Goal: Task Accomplishment & Management: Complete application form

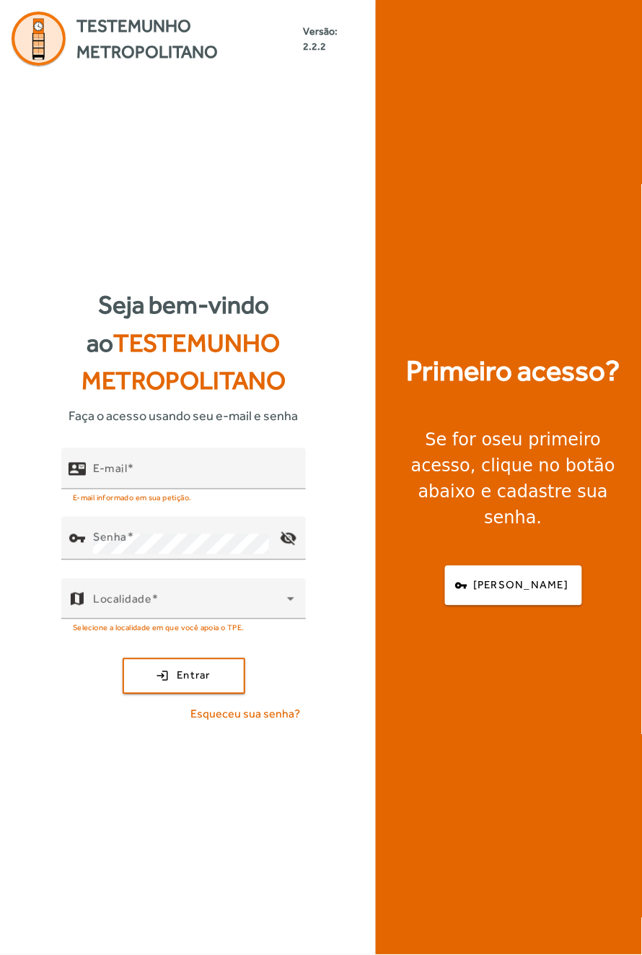
click at [209, 23] on span "Testemunho Metropolitano" at bounding box center [190, 39] width 227 height 52
click at [187, 65] on span "Testemunho Metropolitano" at bounding box center [190, 39] width 227 height 52
click at [502, 604] on span "button" at bounding box center [514, 586] width 134 height 35
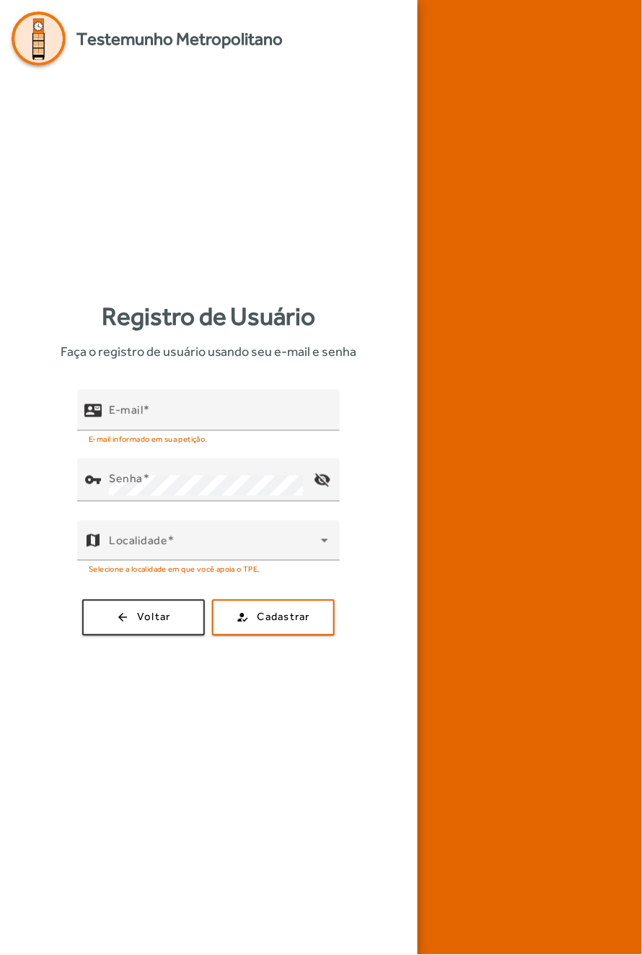
click at [515, 792] on div at bounding box center [530, 477] width 225 height 955
click at [325, 543] on icon at bounding box center [324, 541] width 7 height 4
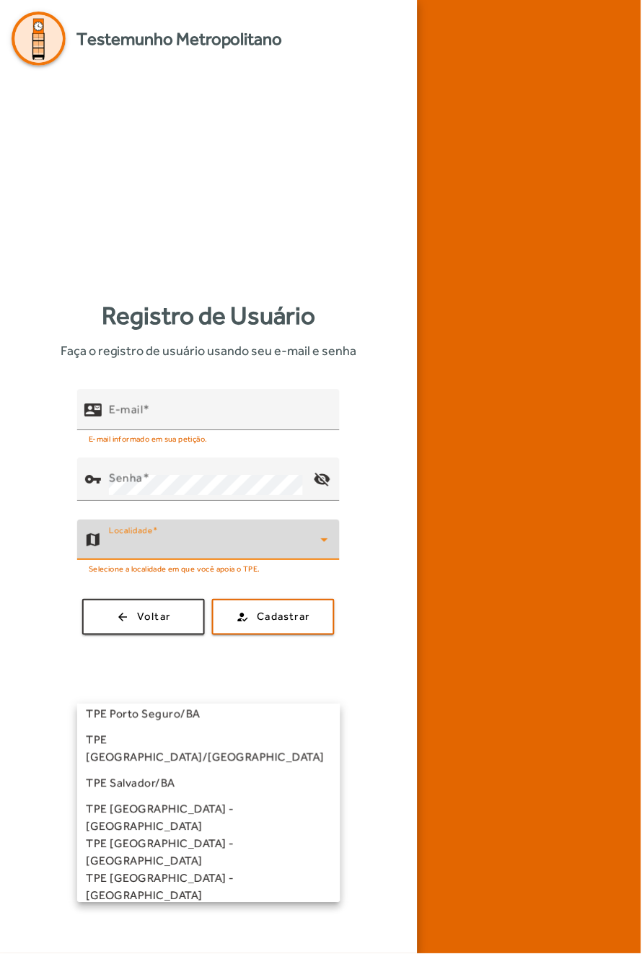
scroll to position [401, 0]
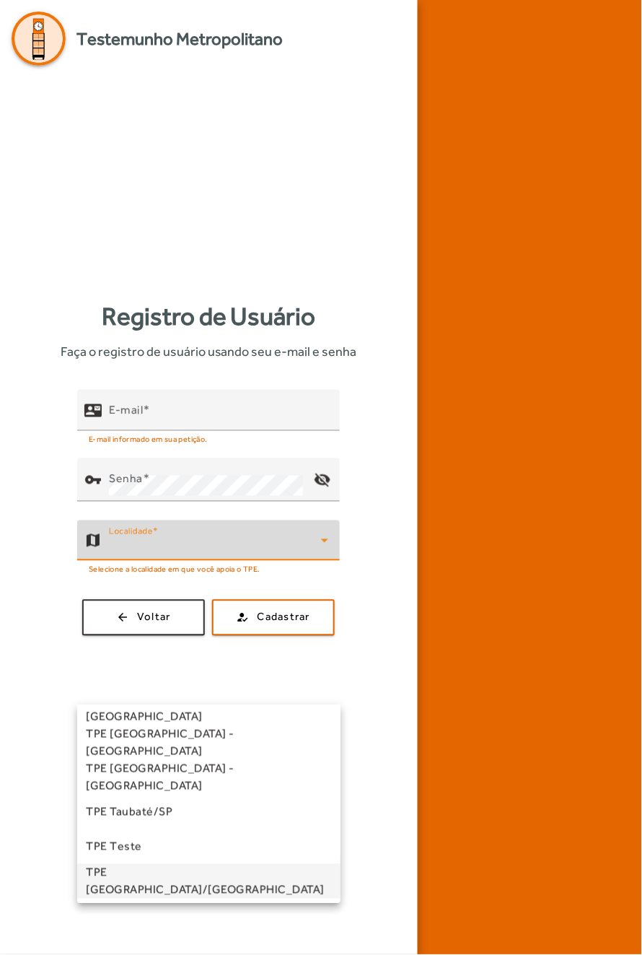
click at [191, 880] on span "TPE [GEOGRAPHIC_DATA]/[GEOGRAPHIC_DATA]" at bounding box center [213, 881] width 255 height 35
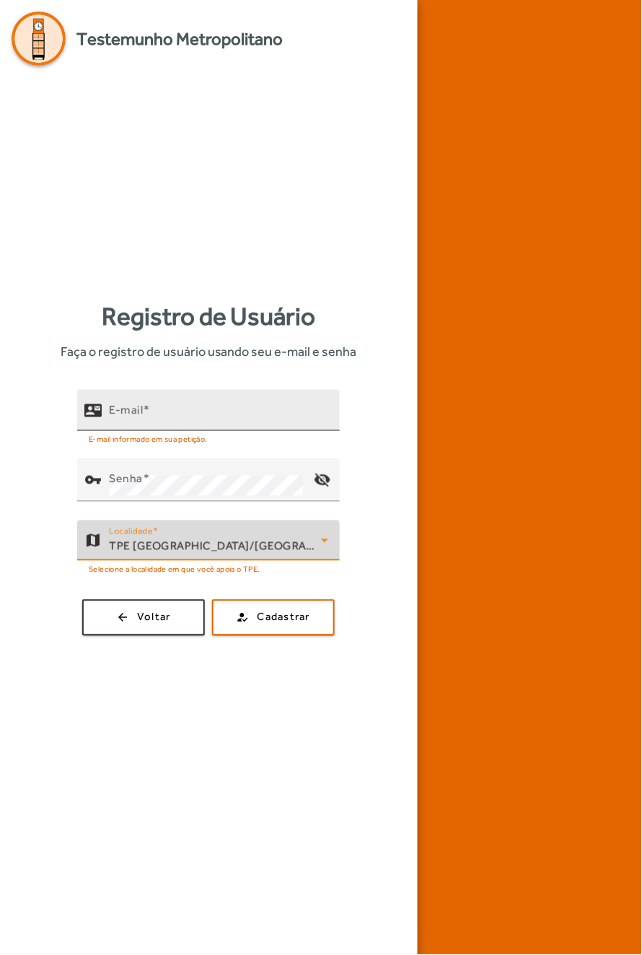
click at [150, 417] on span at bounding box center [146, 410] width 7 height 14
click at [167, 425] on input "E-mail" at bounding box center [218, 416] width 219 height 17
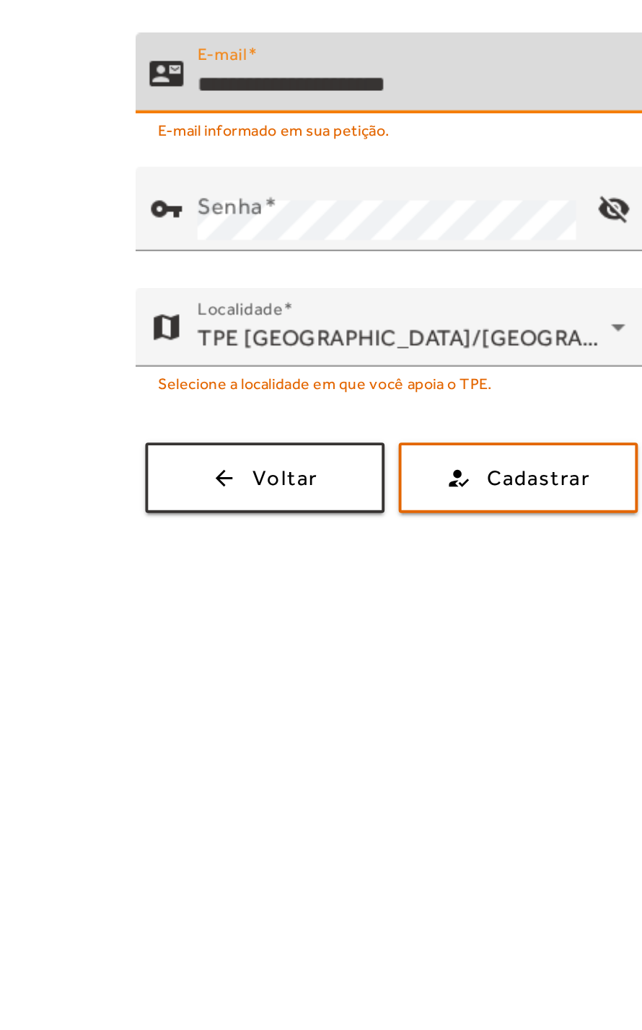
type input "**********"
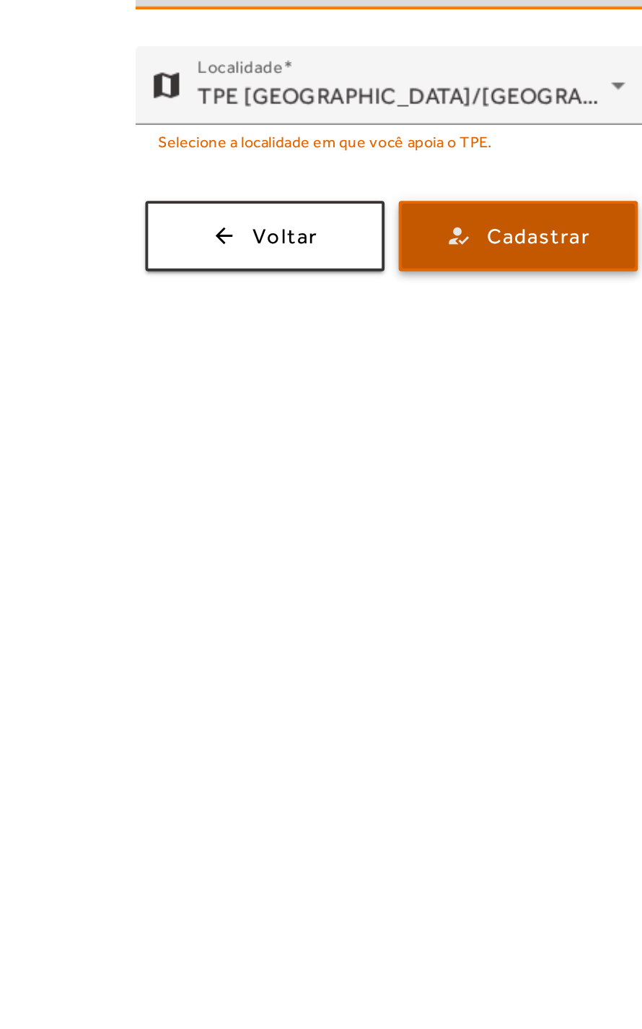
click at [266, 658] on span "Cadastrar" at bounding box center [284, 649] width 53 height 17
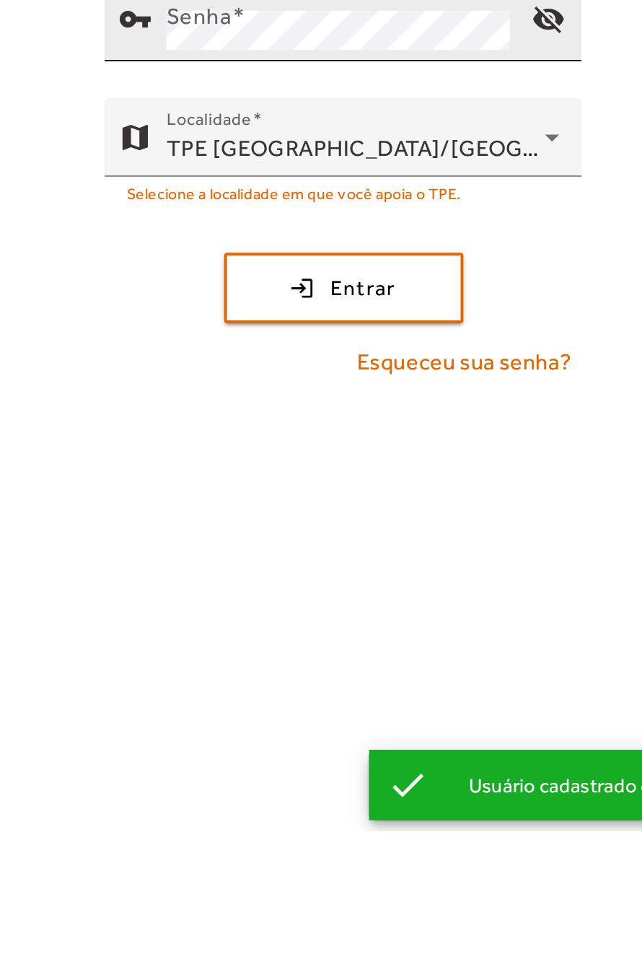
click at [302, 555] on mat-icon "visibility_off" at bounding box center [288, 537] width 35 height 35
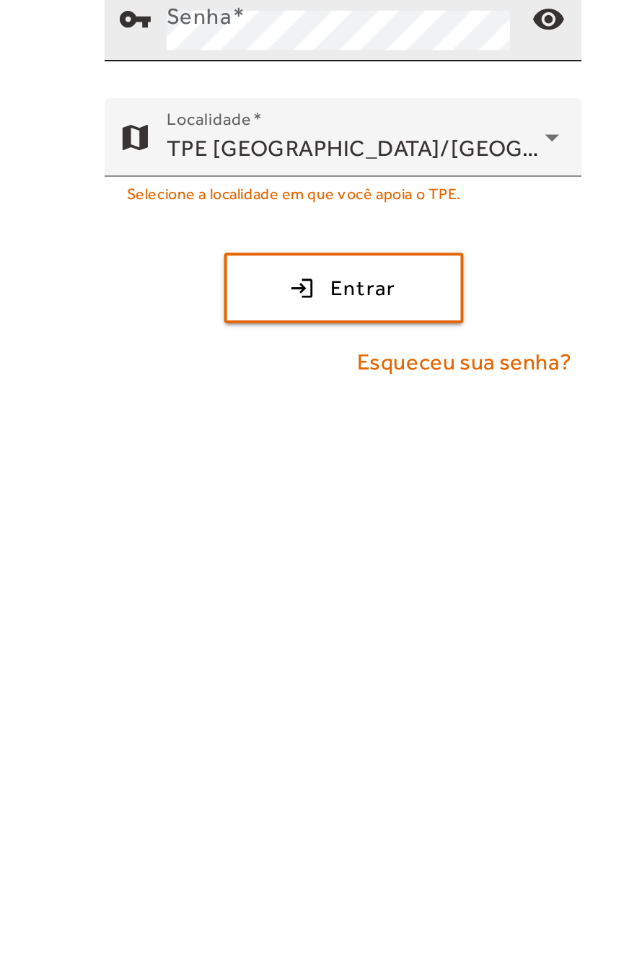
click at [300, 555] on mat-icon "visibility" at bounding box center [288, 537] width 35 height 35
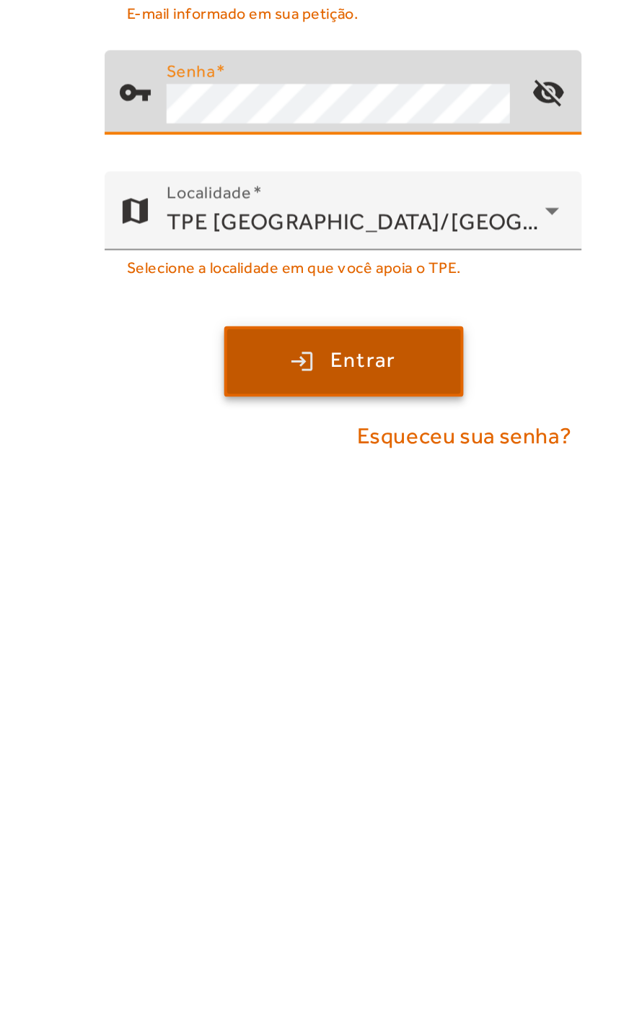
click at [189, 721] on span "Entrar" at bounding box center [194, 713] width 34 height 17
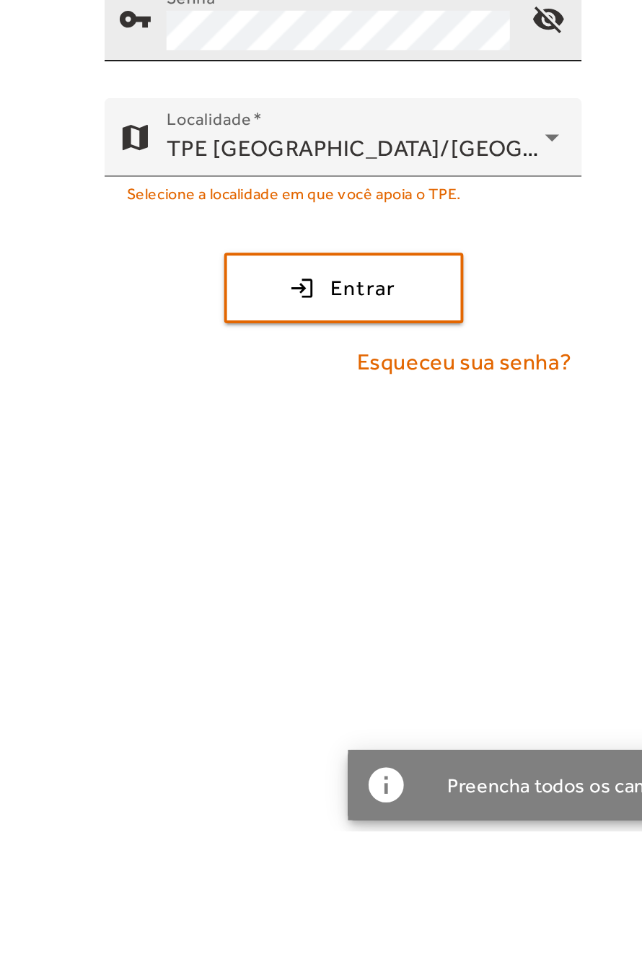
click at [296, 555] on mat-icon "visibility_off" at bounding box center [288, 537] width 35 height 35
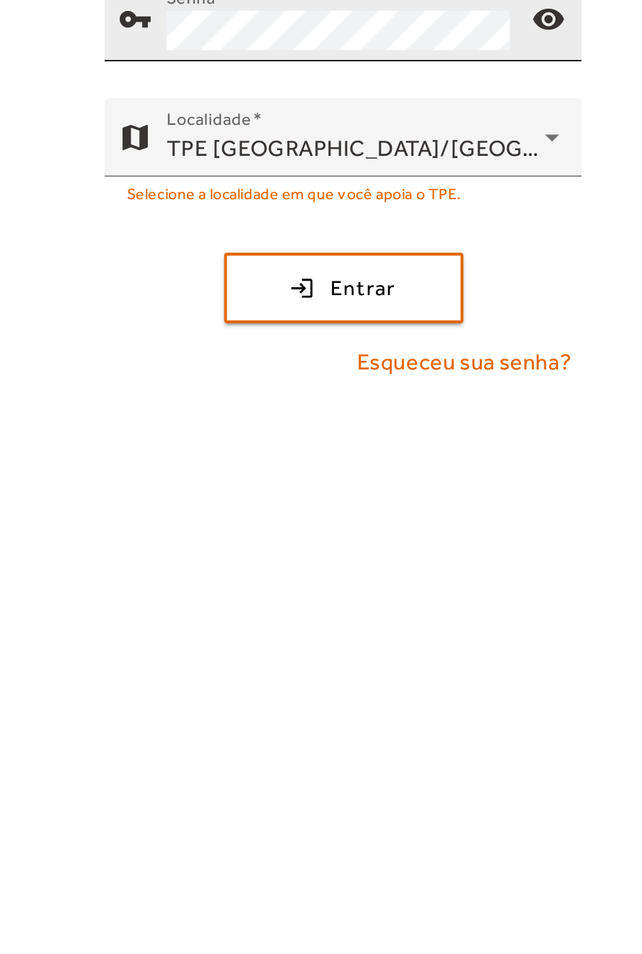
click at [294, 555] on mat-icon "visibility" at bounding box center [288, 537] width 35 height 35
click at [187, 483] on input "E-mail" at bounding box center [193, 474] width 201 height 17
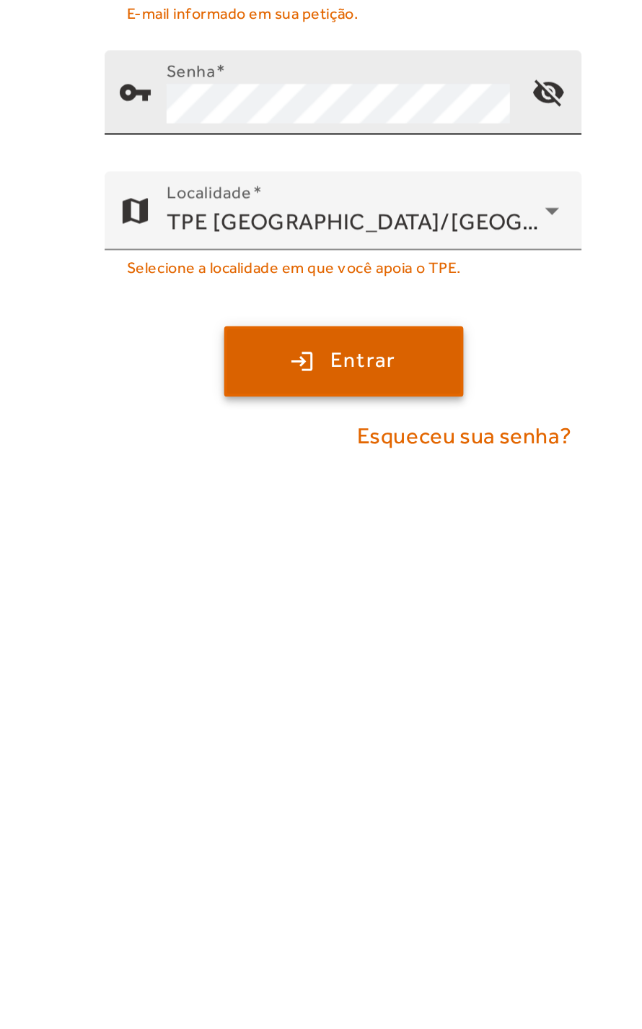
type input "**********"
click at [196, 721] on span "Entrar" at bounding box center [194, 713] width 34 height 17
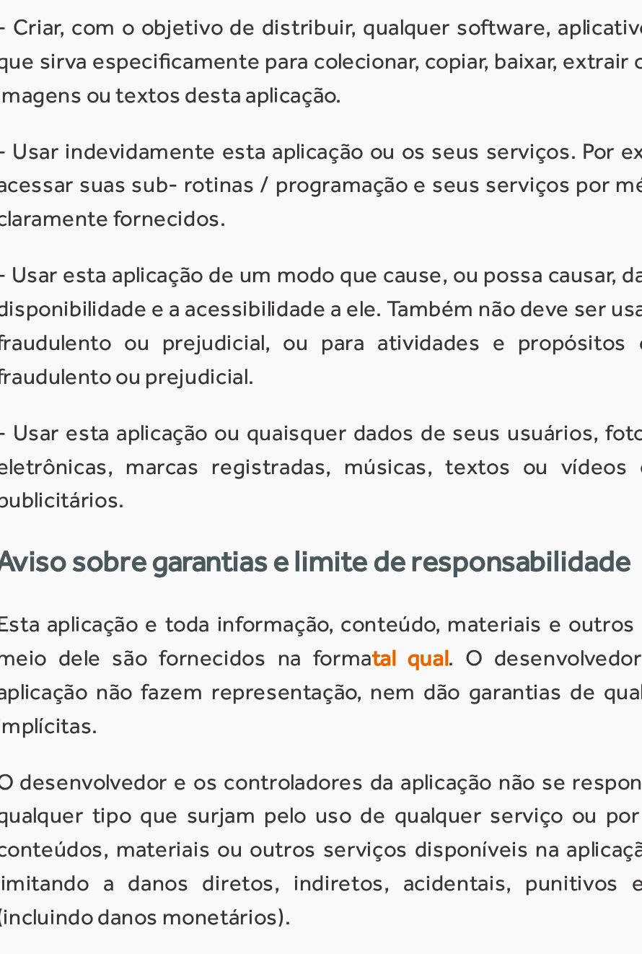
scroll to position [703, 0]
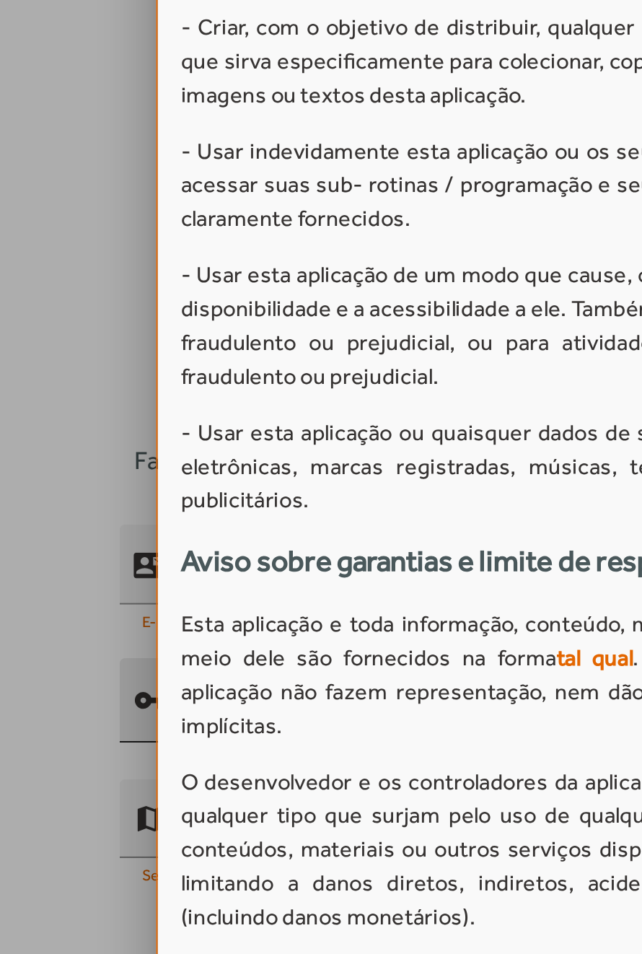
click at [206, 109] on p "- Distribuir qualquer informação obtida na presente aplicação, incluindo dados …" at bounding box center [321, 65] width 458 height 87
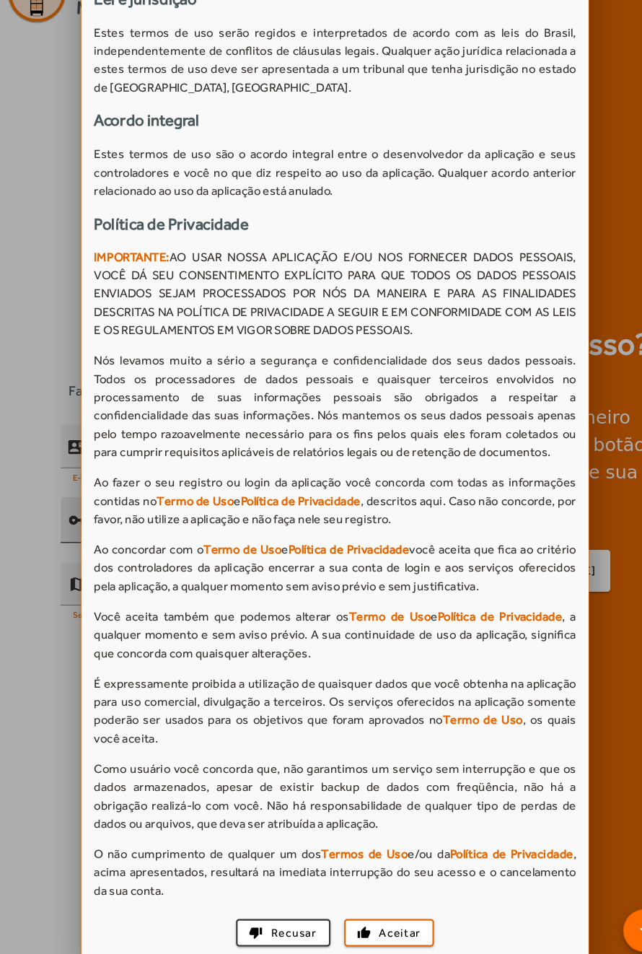
scroll to position [0, 0]
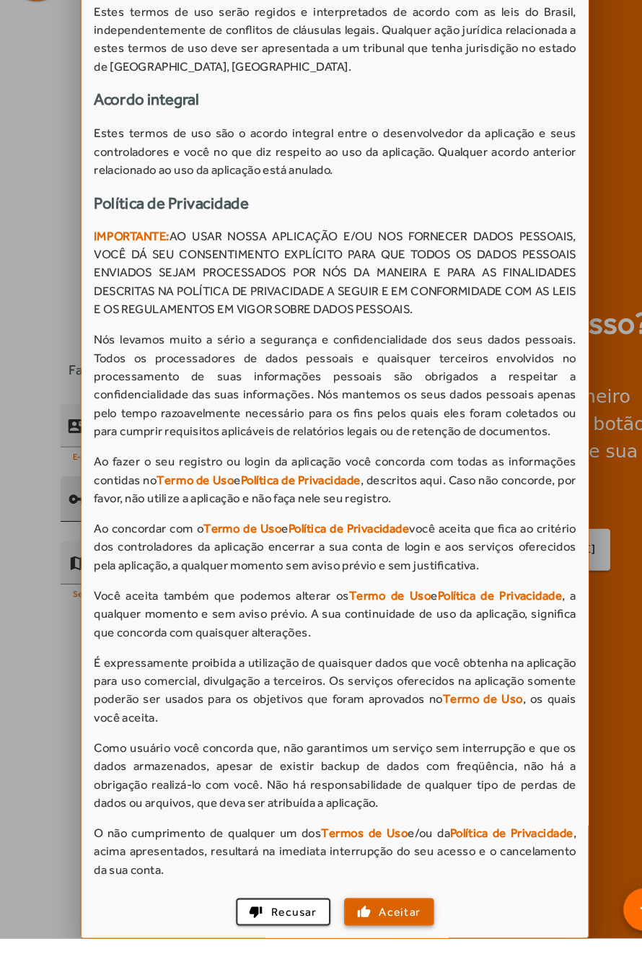
click at [377, 938] on span "Aceitar" at bounding box center [383, 929] width 40 height 17
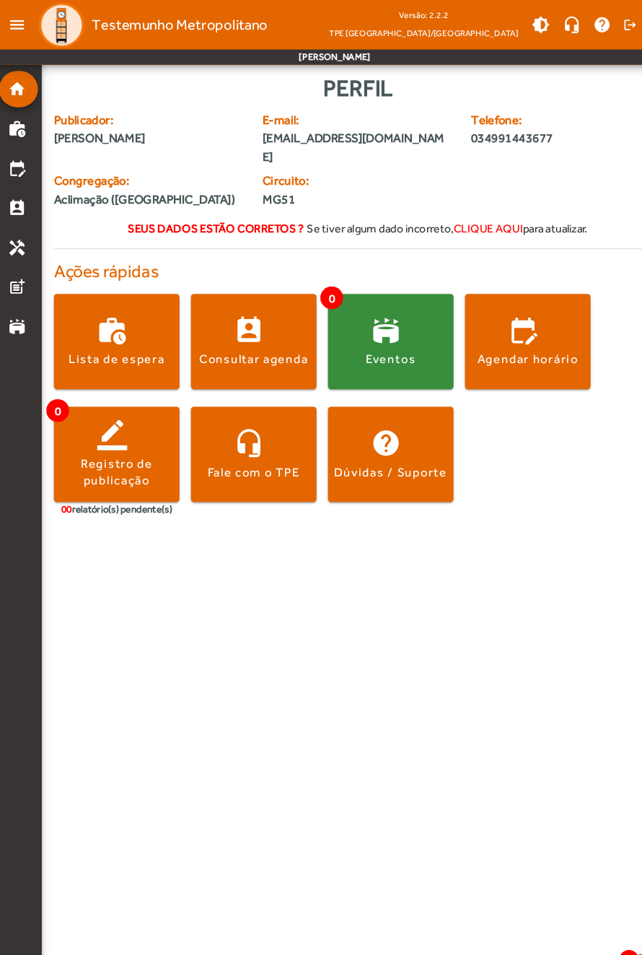
click at [95, 123] on span "Publicador:" at bounding box center [145, 113] width 180 height 17
click at [100, 123] on span "Publicador:" at bounding box center [145, 113] width 180 height 17
click at [106, 123] on span "Publicador:" at bounding box center [145, 113] width 180 height 17
click at [22, 78] on mat-icon "home" at bounding box center [20, 84] width 17 height 17
click at [175, 222] on strong "Seus dados estão corretos ?" at bounding box center [208, 216] width 167 height 12
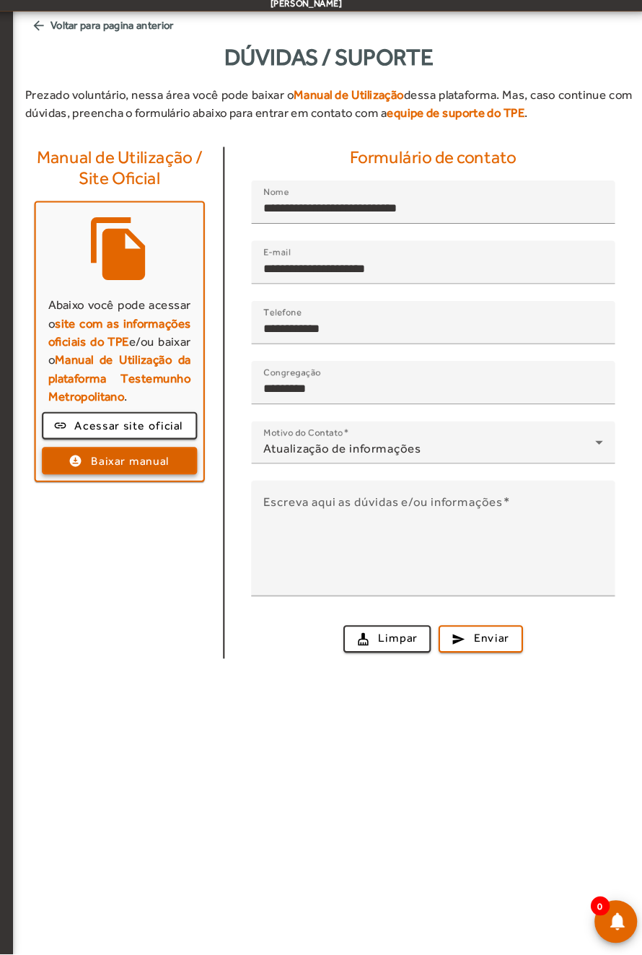
click at [134, 496] on span "Baixar manual" at bounding box center [154, 487] width 74 height 17
click at [148, 435] on p "Abaixo você pode acessar o site com as informações oficiais do TPE e/ou baixar …" at bounding box center [144, 383] width 135 height 104
click at [118, 435] on p "Abaixo você pode acessar o site com as informações oficiais do TPE e/ou baixar …" at bounding box center [144, 383] width 135 height 104
click at [144, 230] on h4 "Manual de Utilização / Site Oficial" at bounding box center [144, 210] width 179 height 40
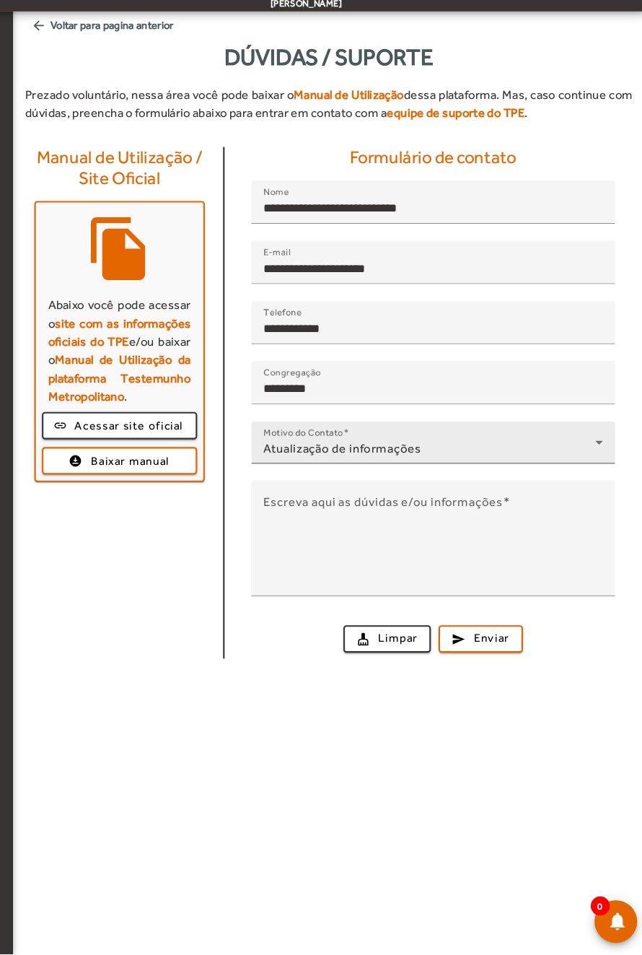
click at [599, 472] on icon at bounding box center [599, 471] width 7 height 4
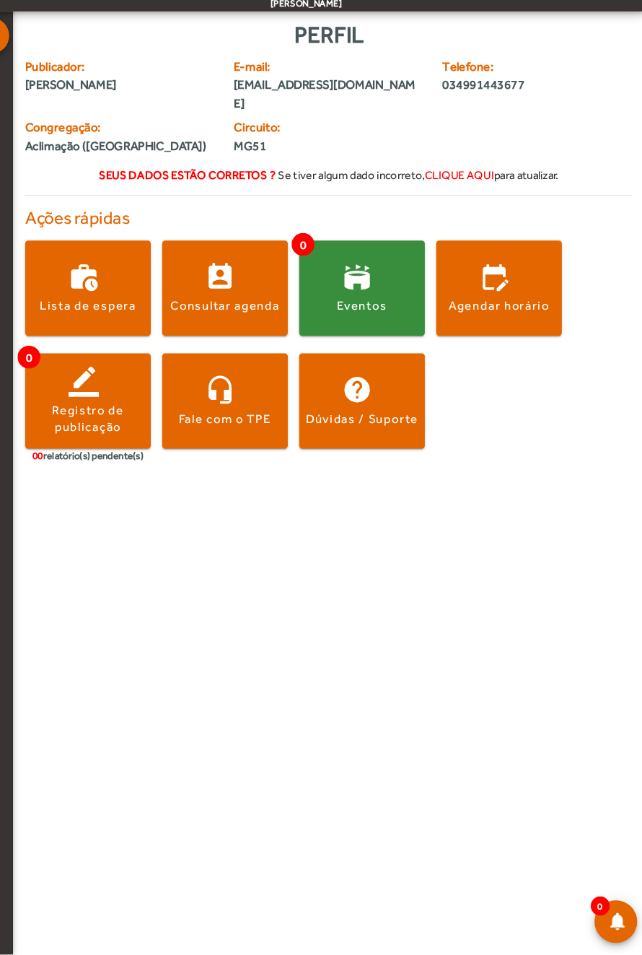
click at [170, 222] on strong "Seus dados estão corretos ?" at bounding box center [208, 216] width 167 height 12
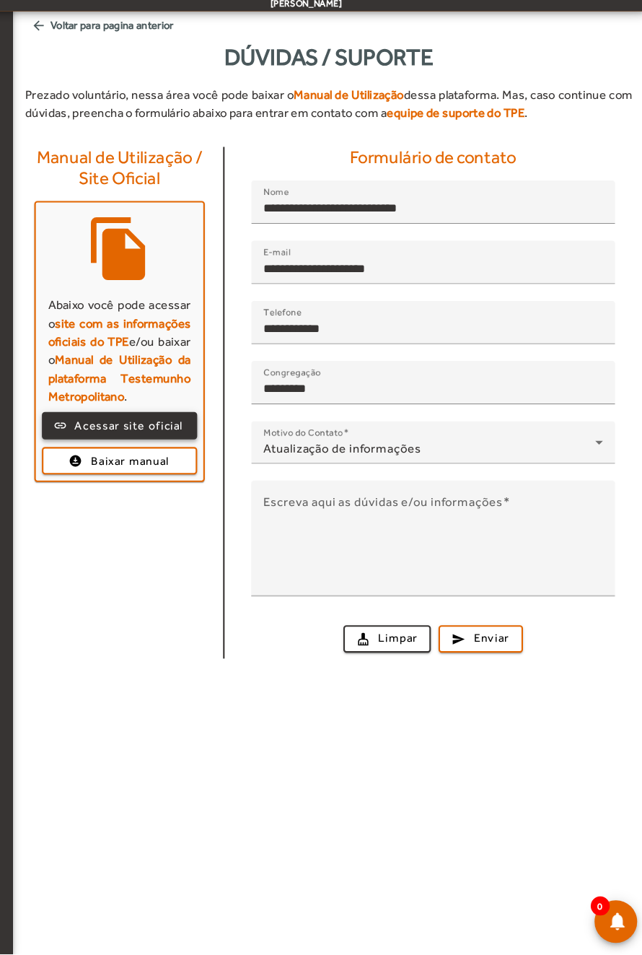
click at [129, 463] on span "Acessar site oficial" at bounding box center [153, 454] width 103 height 17
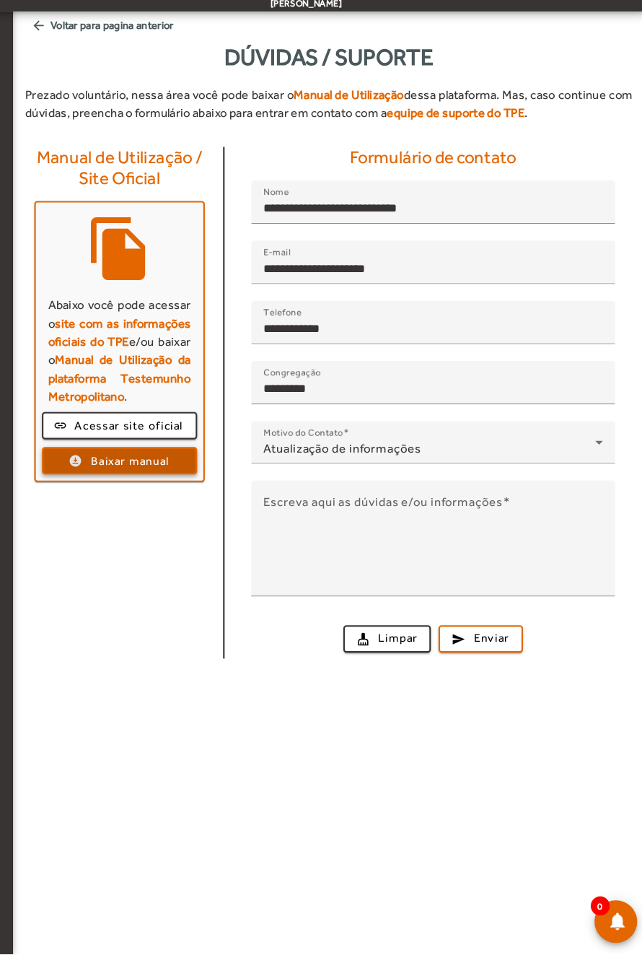
click at [119, 496] on span "Baixar manual" at bounding box center [154, 487] width 74 height 17
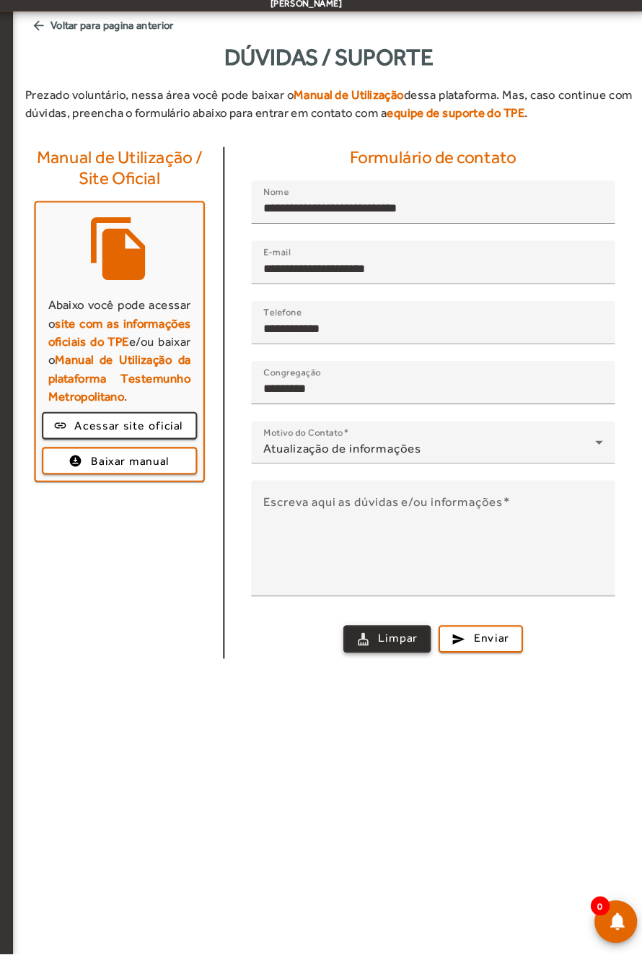
click at [369, 674] on span "button" at bounding box center [398, 656] width 81 height 35
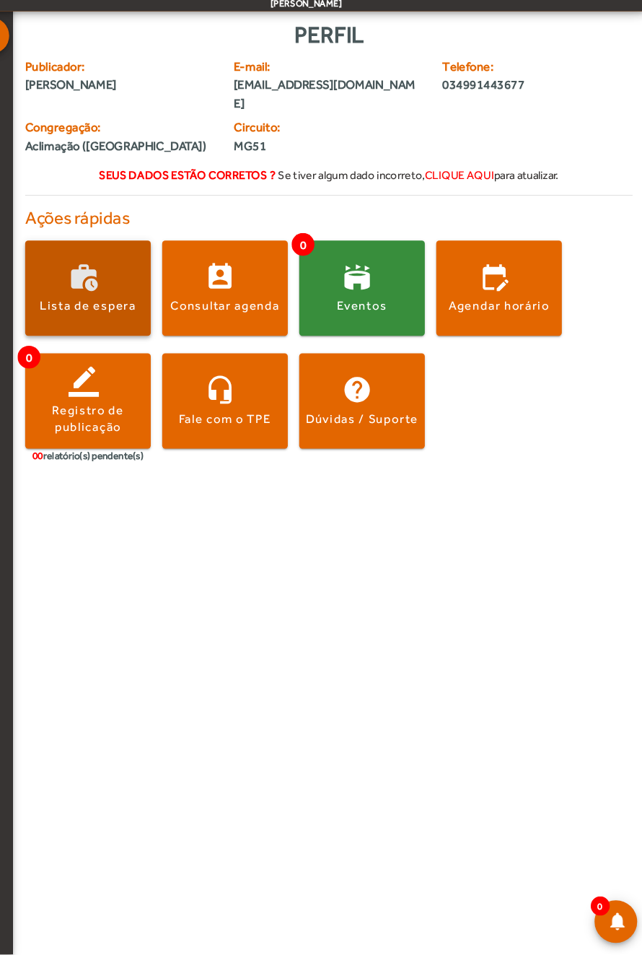
click at [94, 349] on div "Lista de espera" at bounding box center [115, 341] width 92 height 16
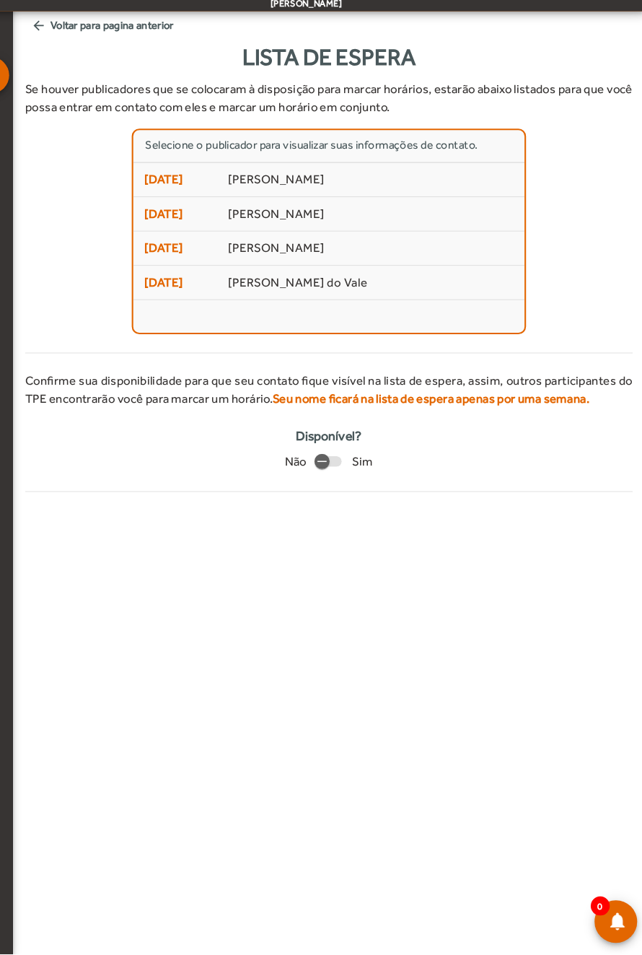
scroll to position [33, 0]
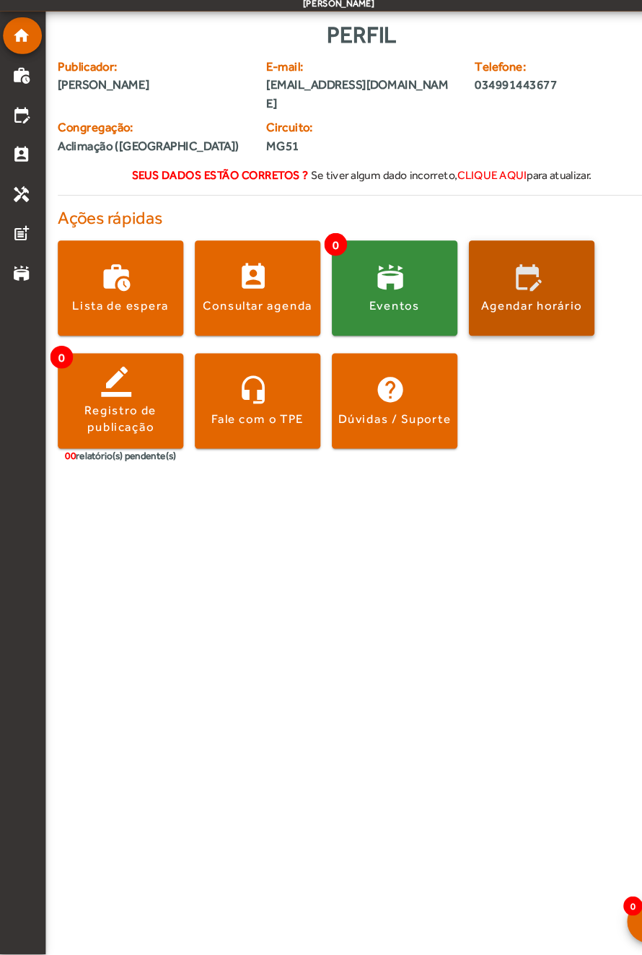
click at [492, 349] on div "Agendar horário" at bounding box center [504, 341] width 96 height 16
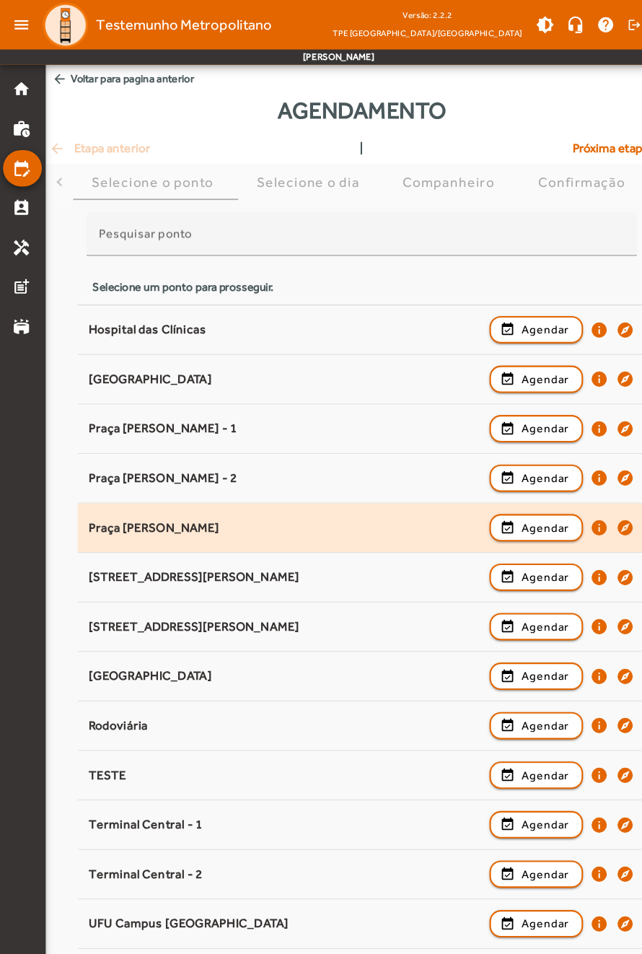
click at [495, 524] on mat-list-item "Praça [PERSON_NAME] event_available Agendar info explore" at bounding box center [343, 500] width 539 height 47
click at [591, 509] on mat-icon "explore" at bounding box center [593, 500] width 17 height 17
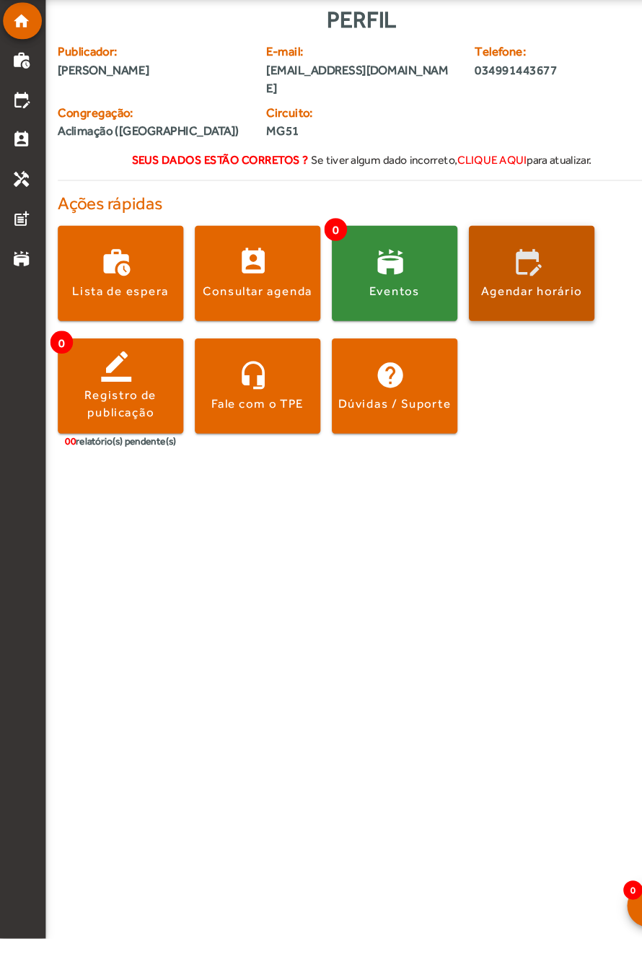
click at [497, 349] on div "Agendar horário" at bounding box center [504, 341] width 96 height 16
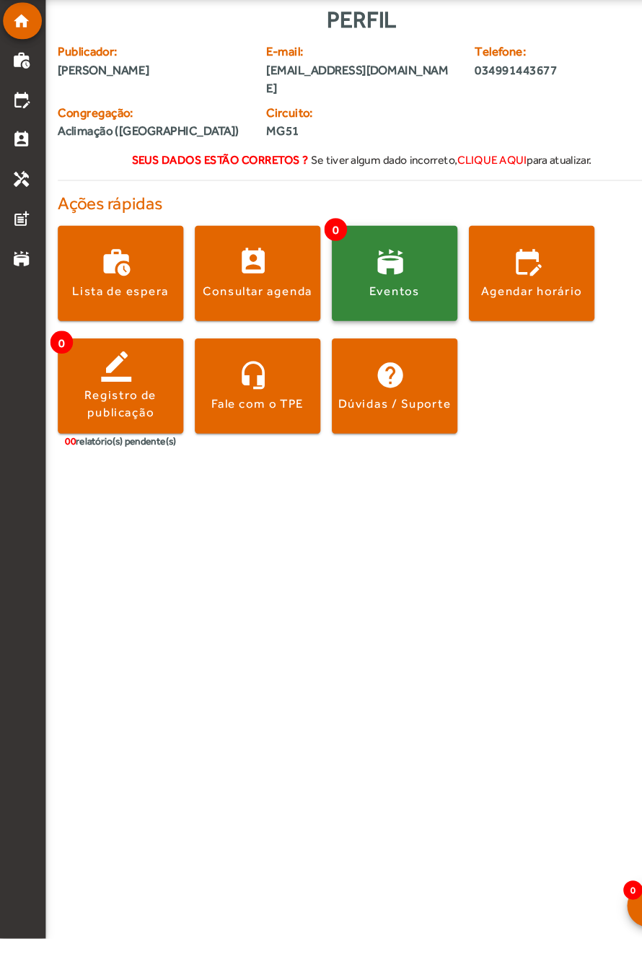
click at [363, 341] on span at bounding box center [374, 324] width 119 height 35
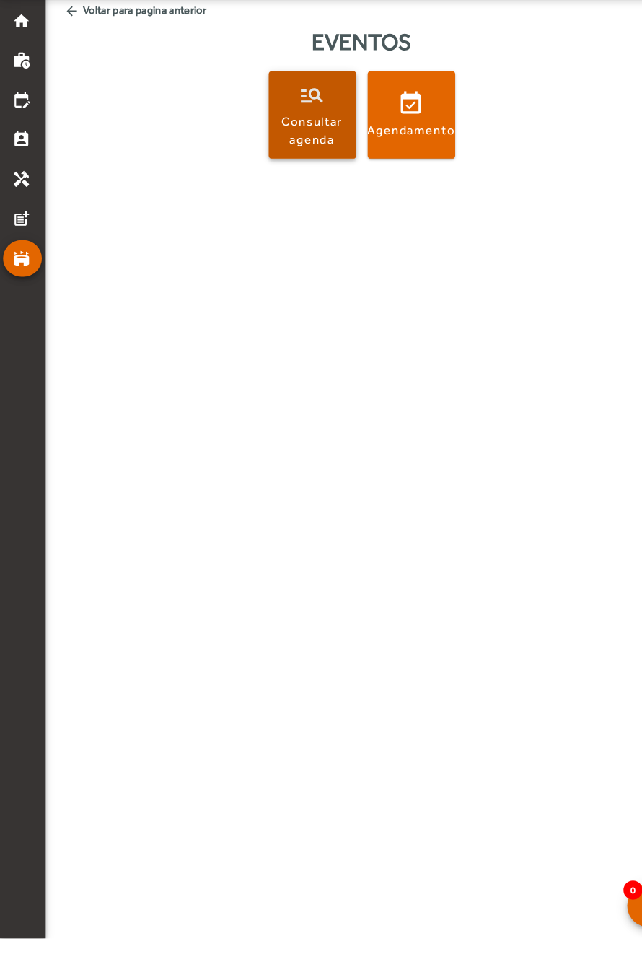
click at [302, 193] on div "Consultar agenda" at bounding box center [296, 189] width 77 height 32
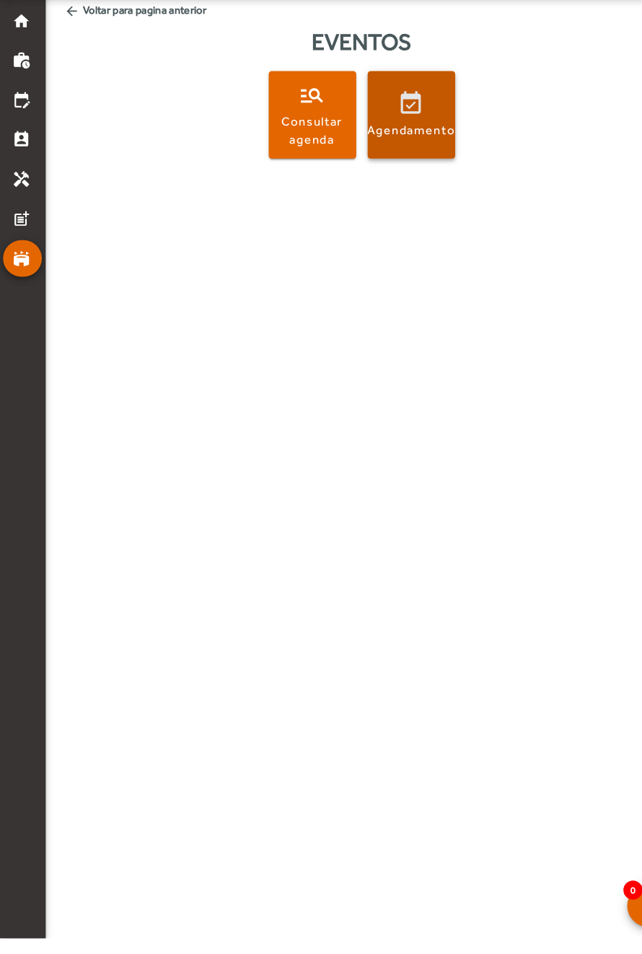
click at [389, 191] on span at bounding box center [390, 174] width 83 height 35
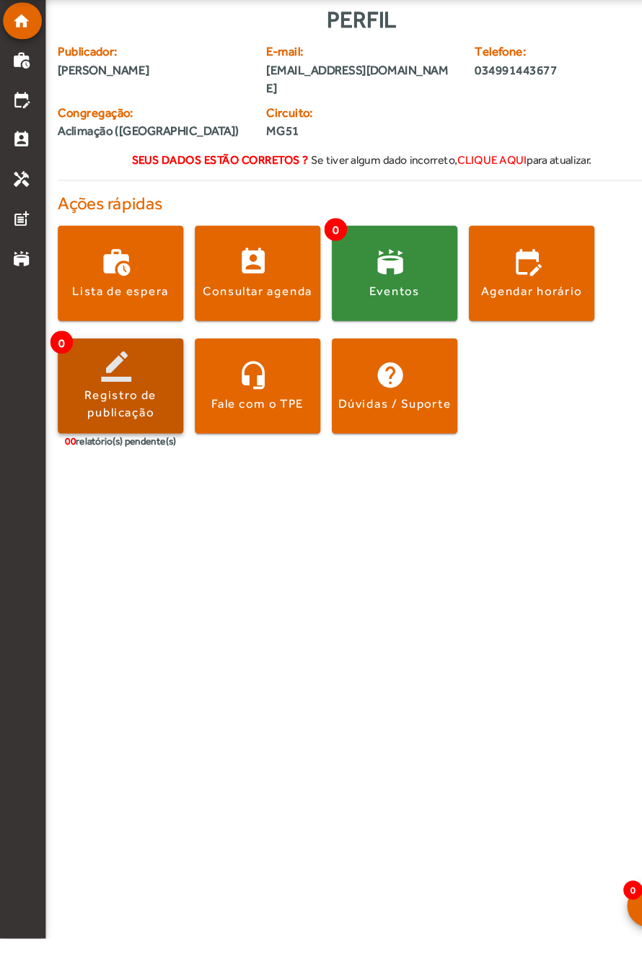
click at [105, 464] on div "Registro de publicação" at bounding box center [114, 448] width 119 height 32
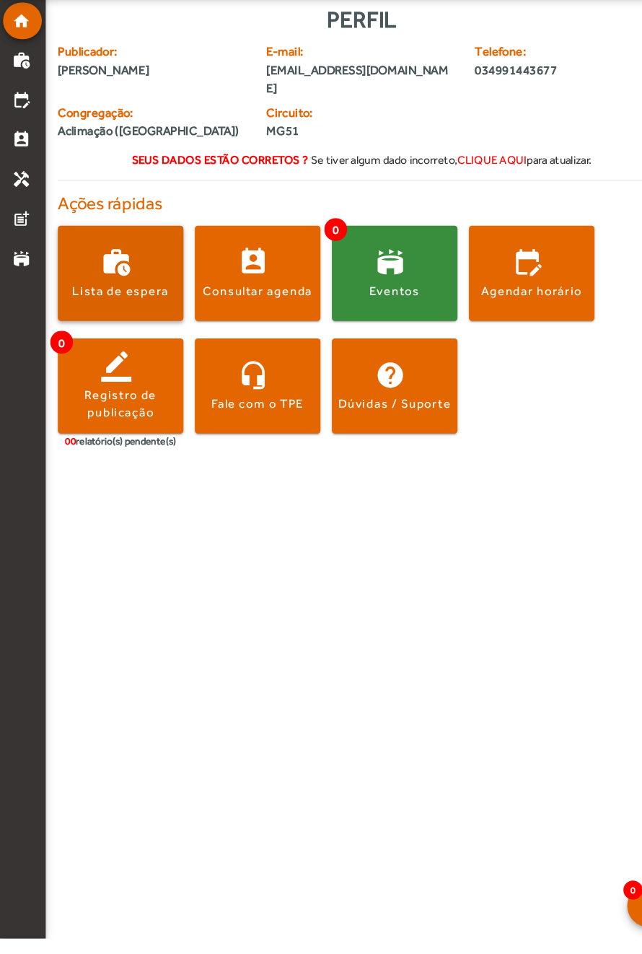
click at [103, 349] on div "Lista de espera" at bounding box center [115, 341] width 92 height 16
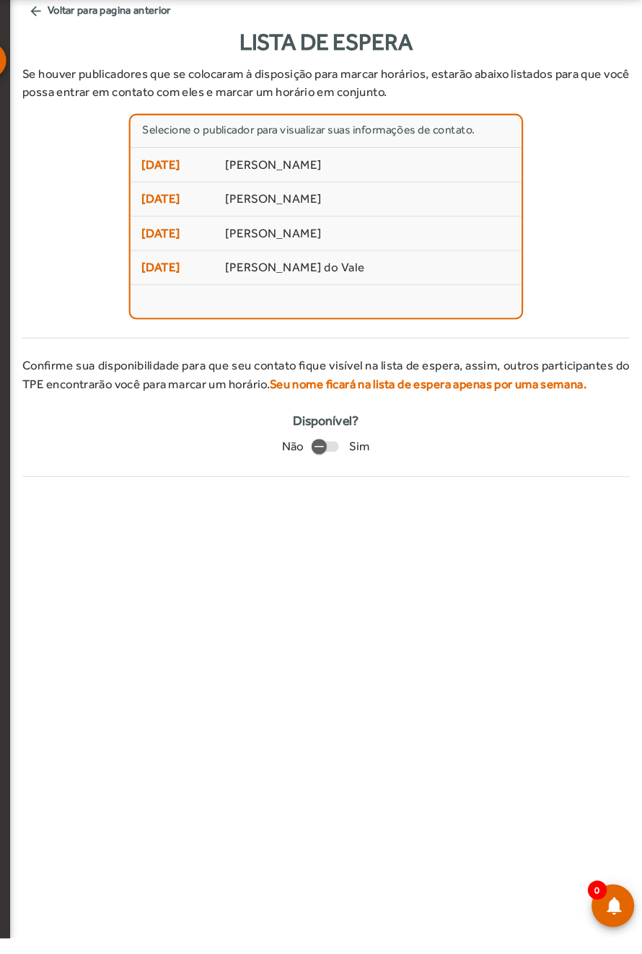
click at [376, 497] on span "Sim" at bounding box center [374, 487] width 19 height 17
click at [354, 505] on div "button" at bounding box center [336, 488] width 35 height 35
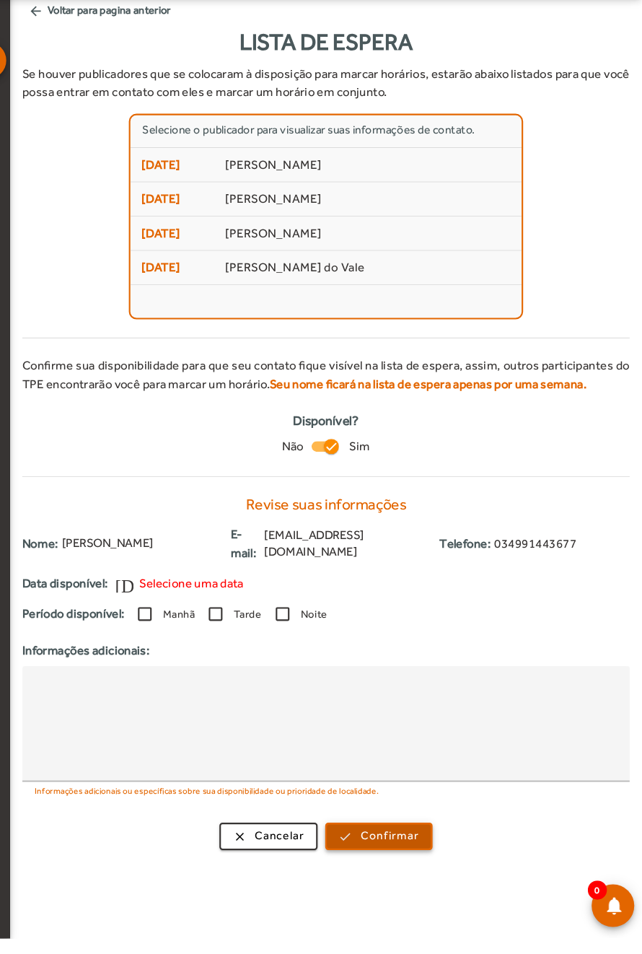
click at [397, 866] on span "Confirmar" at bounding box center [402, 857] width 55 height 17
click at [188, 664] on div at bounding box center [171, 647] width 35 height 35
click at [393, 882] on mat-drawer-content "arrow_back Voltar para pagina anterior Lista de espera Se houver publicadores q…" at bounding box center [342, 441] width 599 height 882
click at [393, 866] on span "Confirmar" at bounding box center [402, 857] width 55 height 17
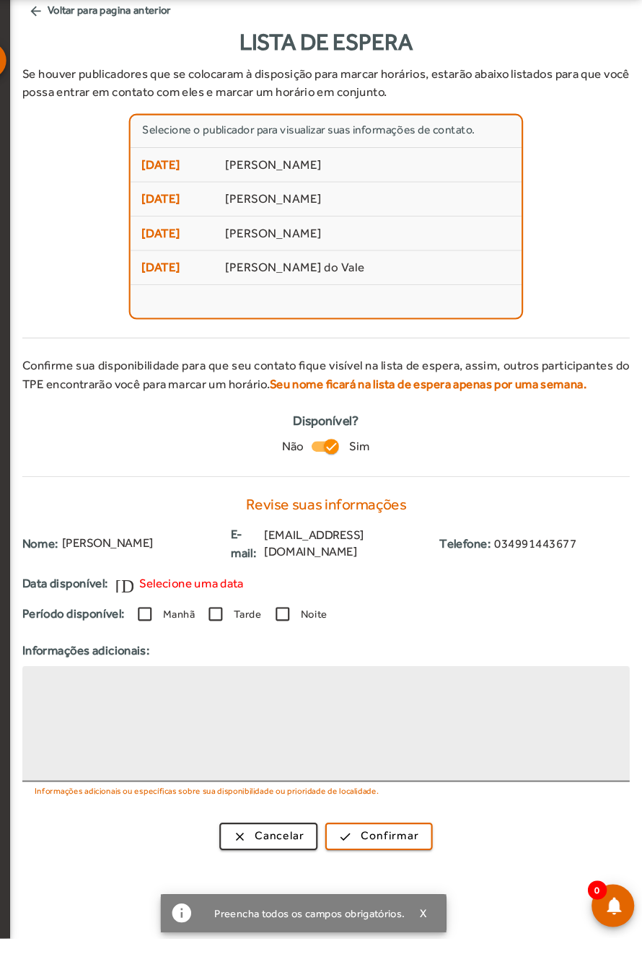
click at [141, 806] on div at bounding box center [342, 751] width 553 height 110
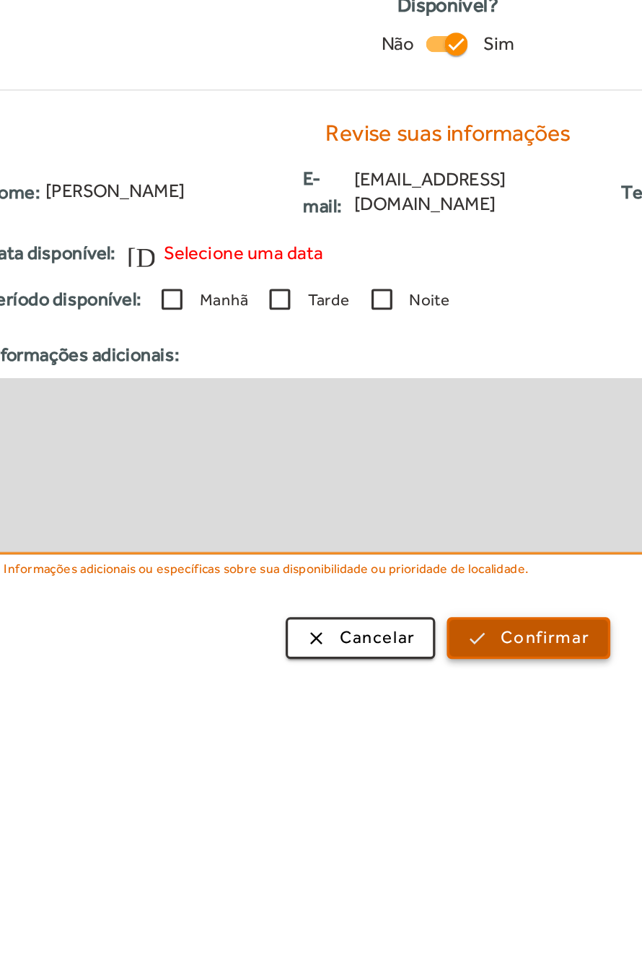
click at [407, 866] on span "Confirmar" at bounding box center [402, 857] width 55 height 17
